Goal: Task Accomplishment & Management: Manage account settings

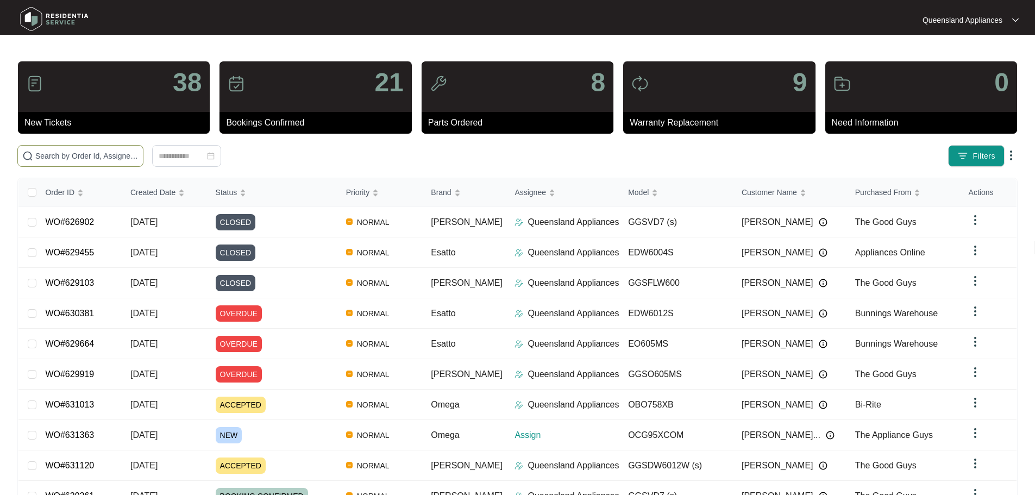
click at [139, 152] on input "text" at bounding box center [86, 156] width 103 height 12
paste input "631363"
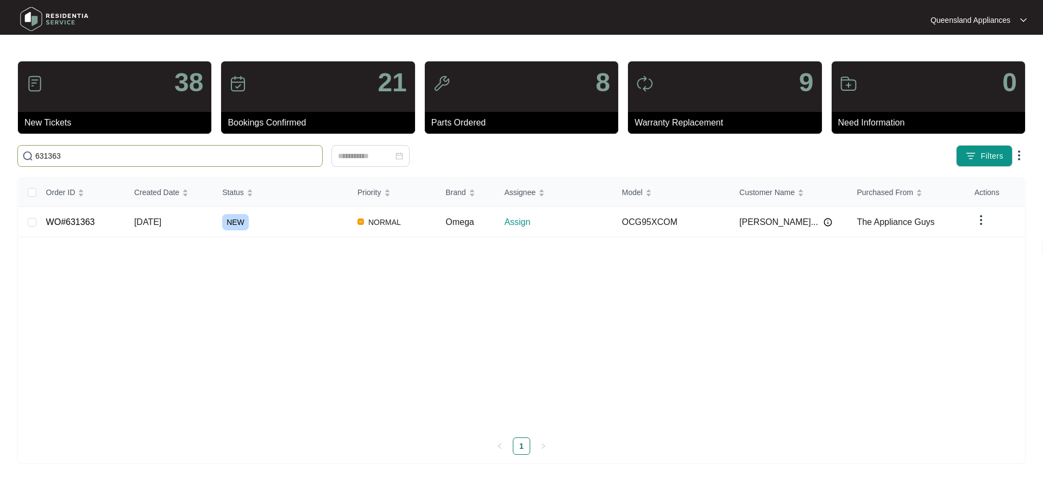
type input "631363"
click at [294, 222] on div "NEW" at bounding box center [285, 222] width 127 height 16
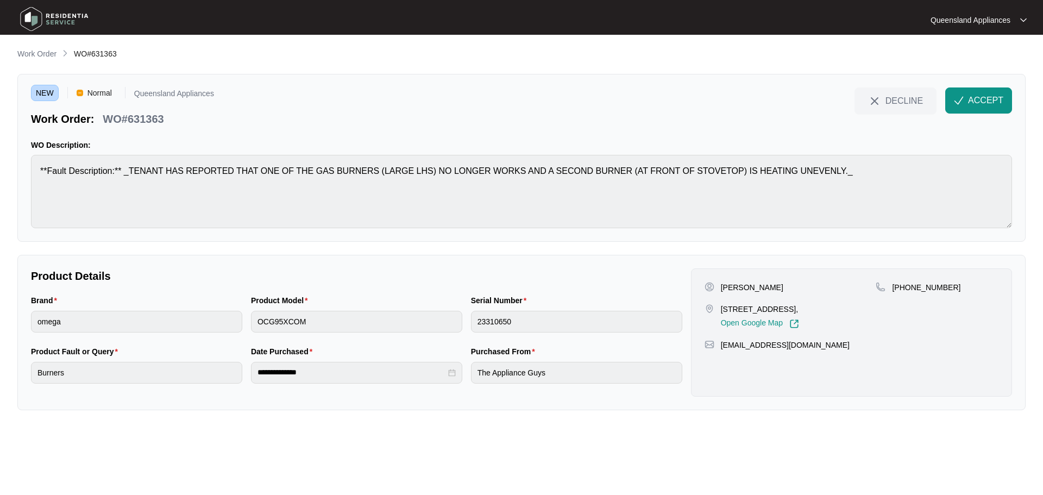
drag, startPoint x: 721, startPoint y: 309, endPoint x: 808, endPoint y: 312, distance: 87.5
click at [799, 312] on p "[STREET_ADDRESS]," at bounding box center [760, 309] width 78 height 11
copy p "[STREET_ADDRESS] Fores"
click at [139, 121] on p "WO#631363" at bounding box center [133, 118] width 61 height 15
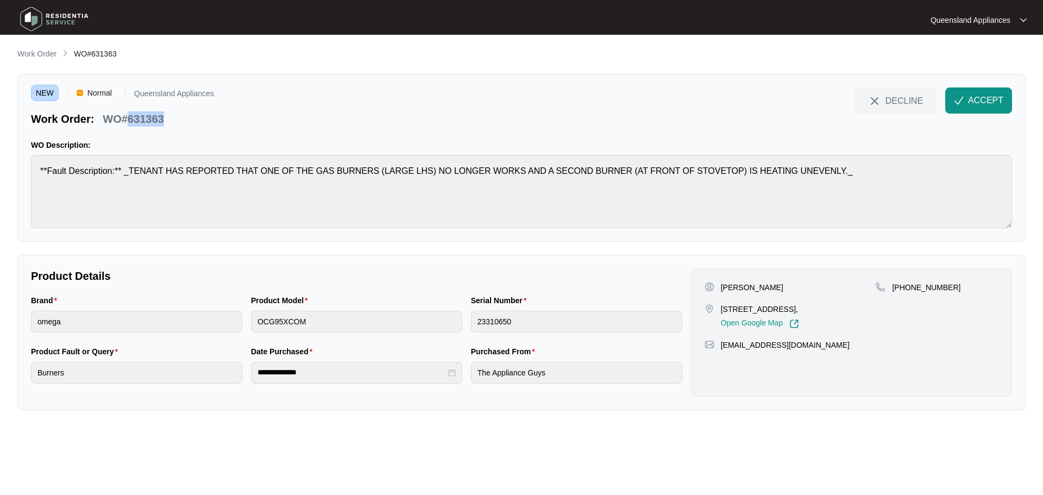
copy p "631363"
click at [949, 279] on div "[PERSON_NAME] [STREET_ADDRESS], Open Google Map [PHONE_NUMBER] [EMAIL_ADDRESS][…" at bounding box center [851, 332] width 321 height 128
click at [929, 282] on p "[PHONE_NUMBER]" at bounding box center [926, 287] width 68 height 11
copy p "61426405324"
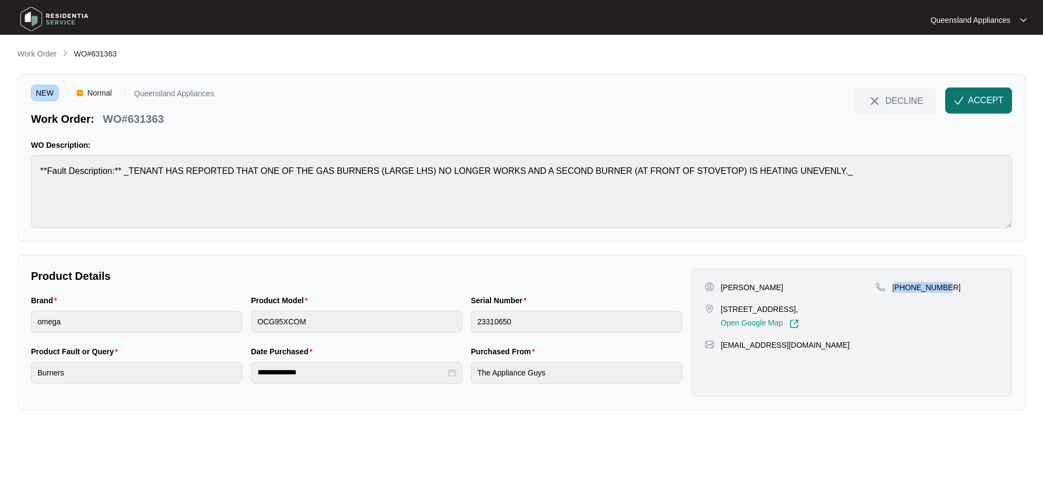
click at [995, 106] on span "ACCEPT" at bounding box center [985, 100] width 35 height 13
